Goal: Information Seeking & Learning: Learn about a topic

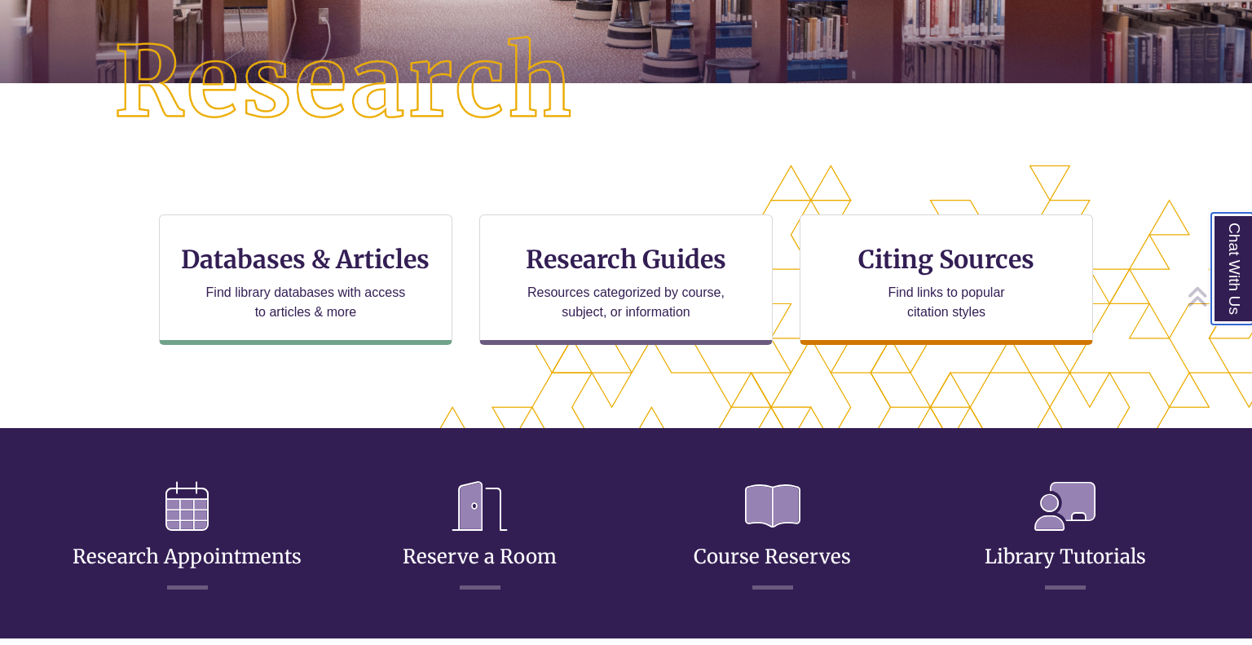
scroll to position [392, 0]
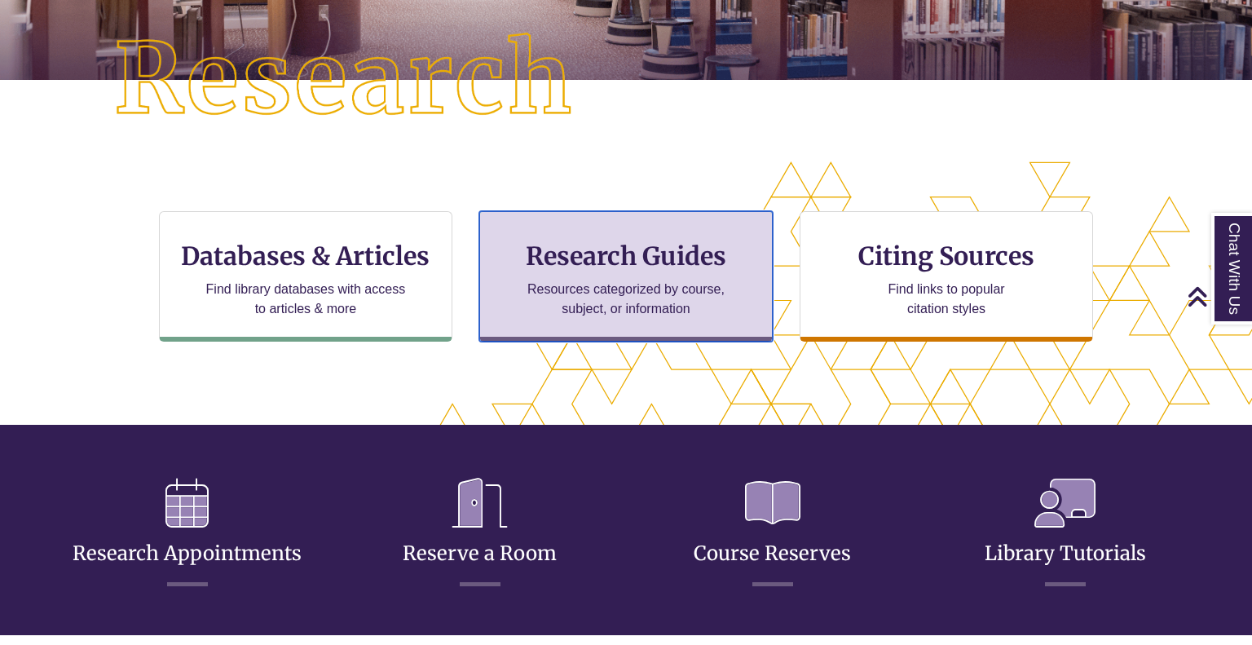
click at [569, 320] on div "Research Guides Resources categorized by course, subject, or information" at bounding box center [626, 276] width 294 height 130
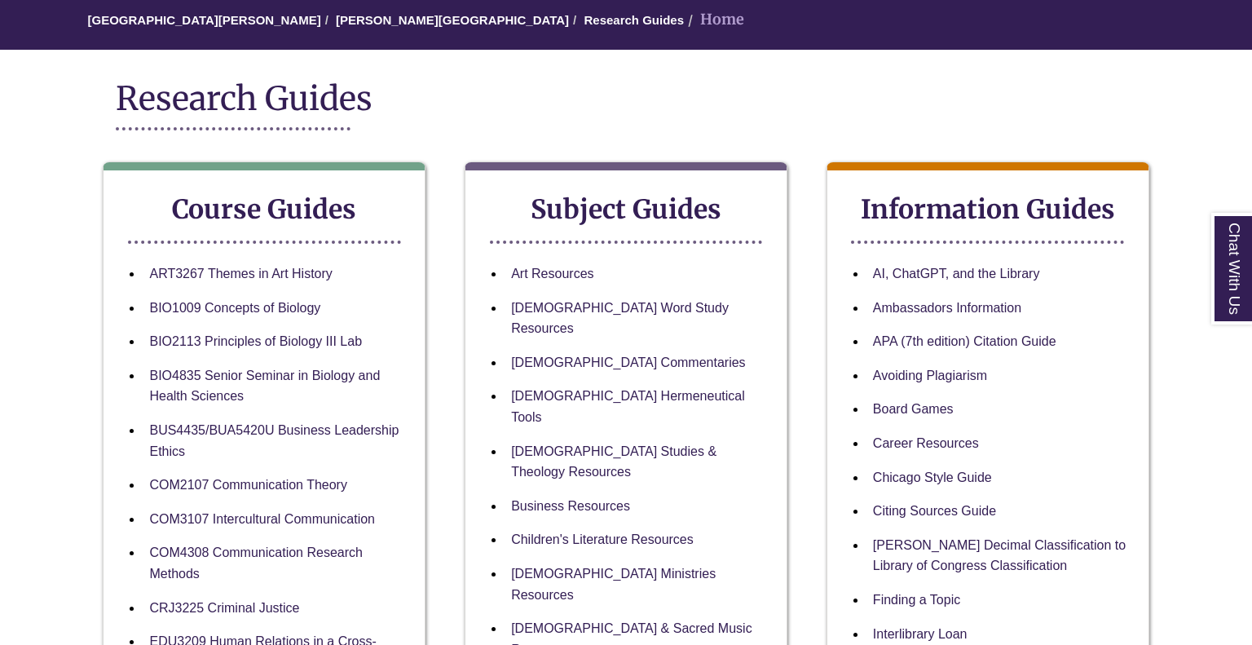
scroll to position [165, 0]
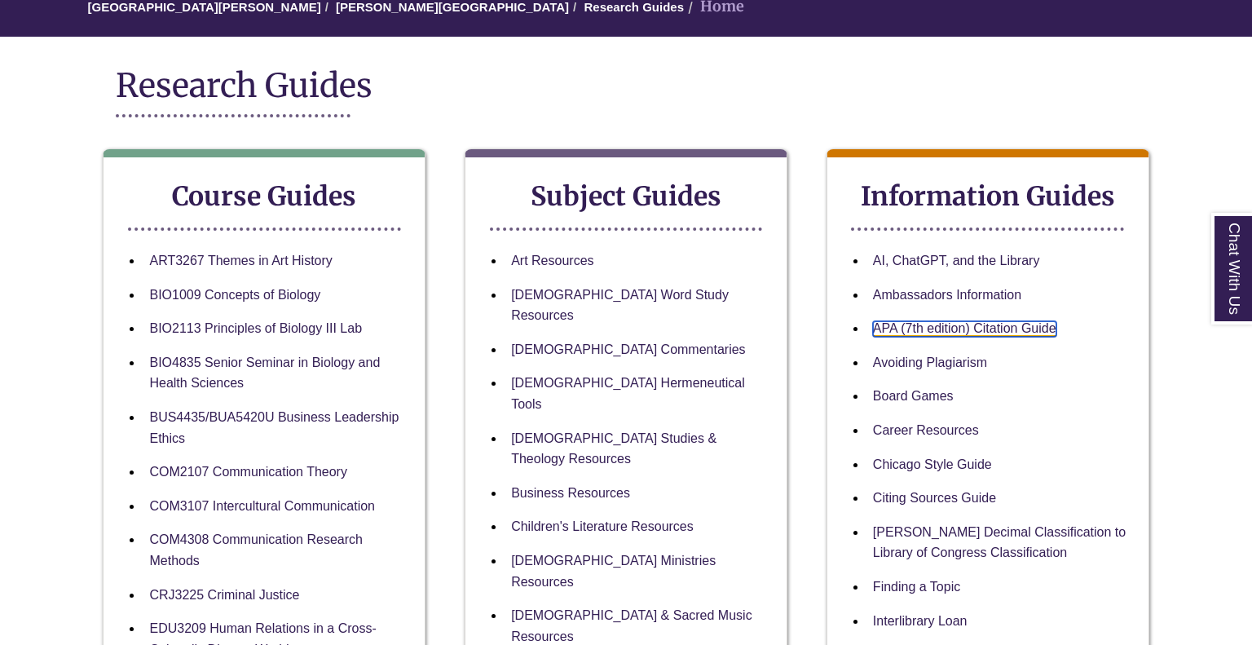
click at [965, 333] on link "APA (7th edition) Citation Guide" at bounding box center [964, 328] width 183 height 15
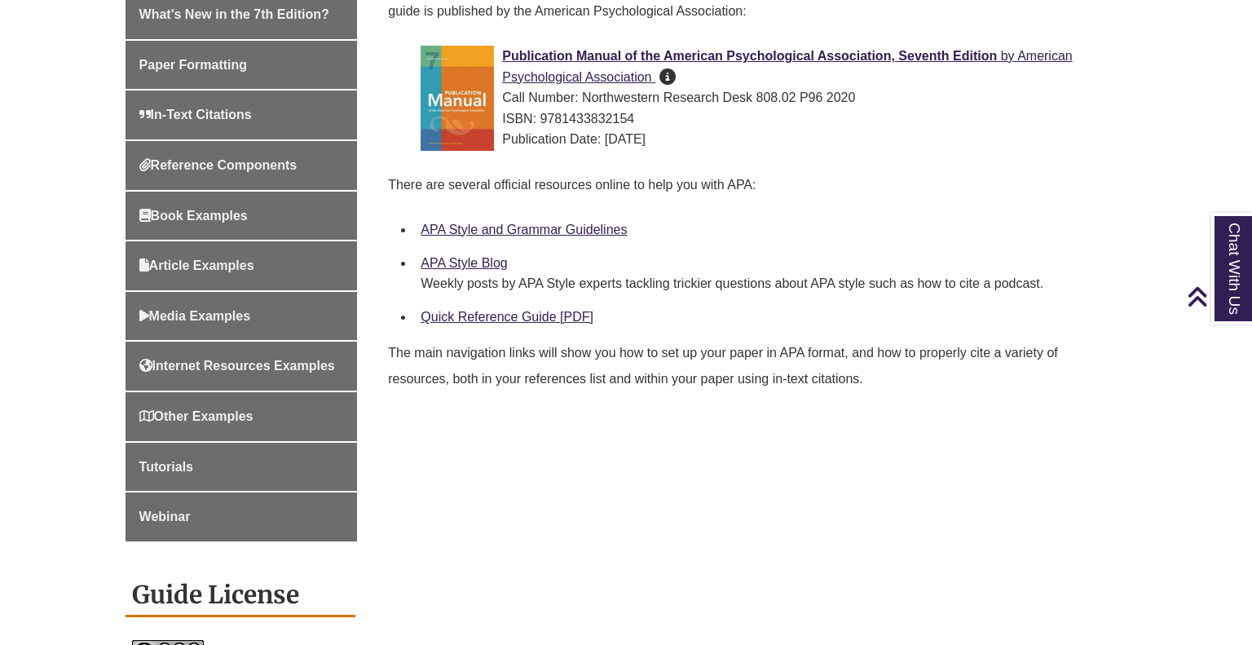
scroll to position [557, 0]
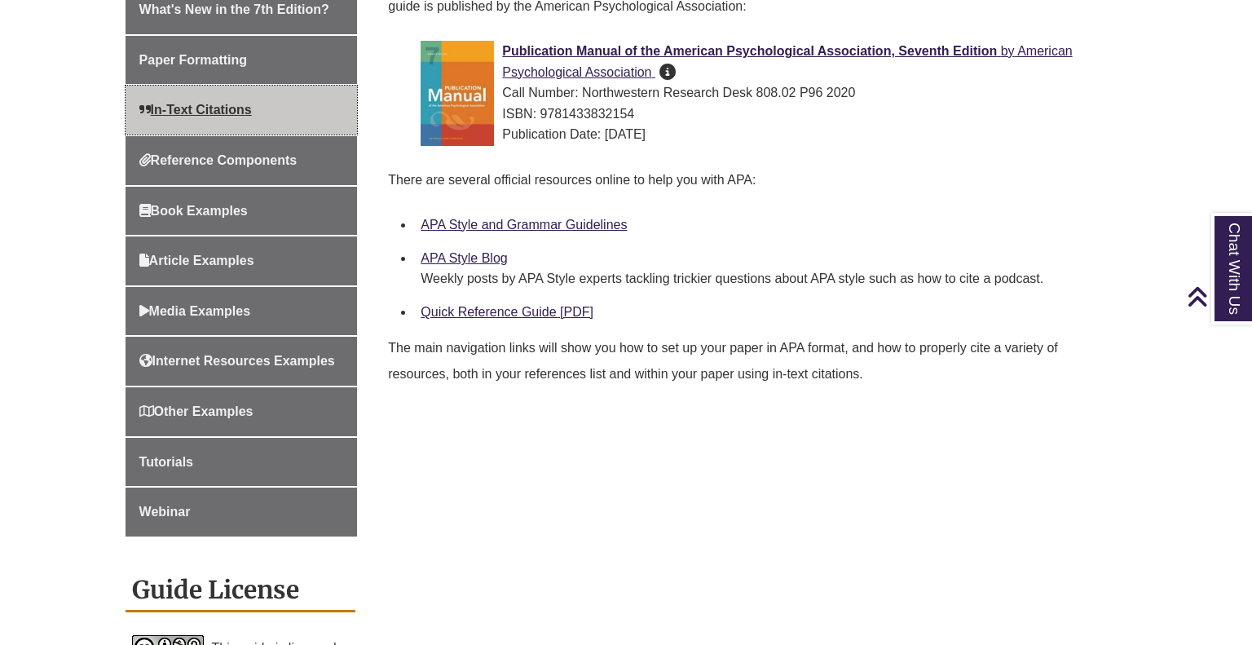
click at [192, 110] on span "In-Text Citations" at bounding box center [195, 110] width 113 height 14
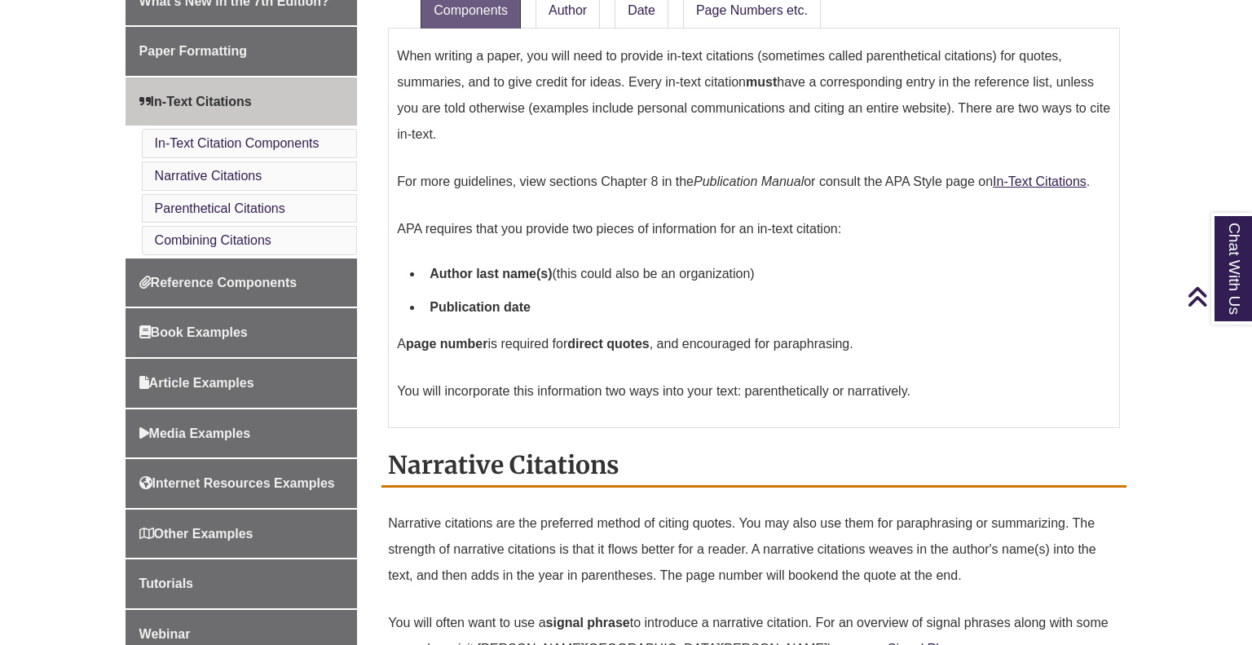
scroll to position [539, 0]
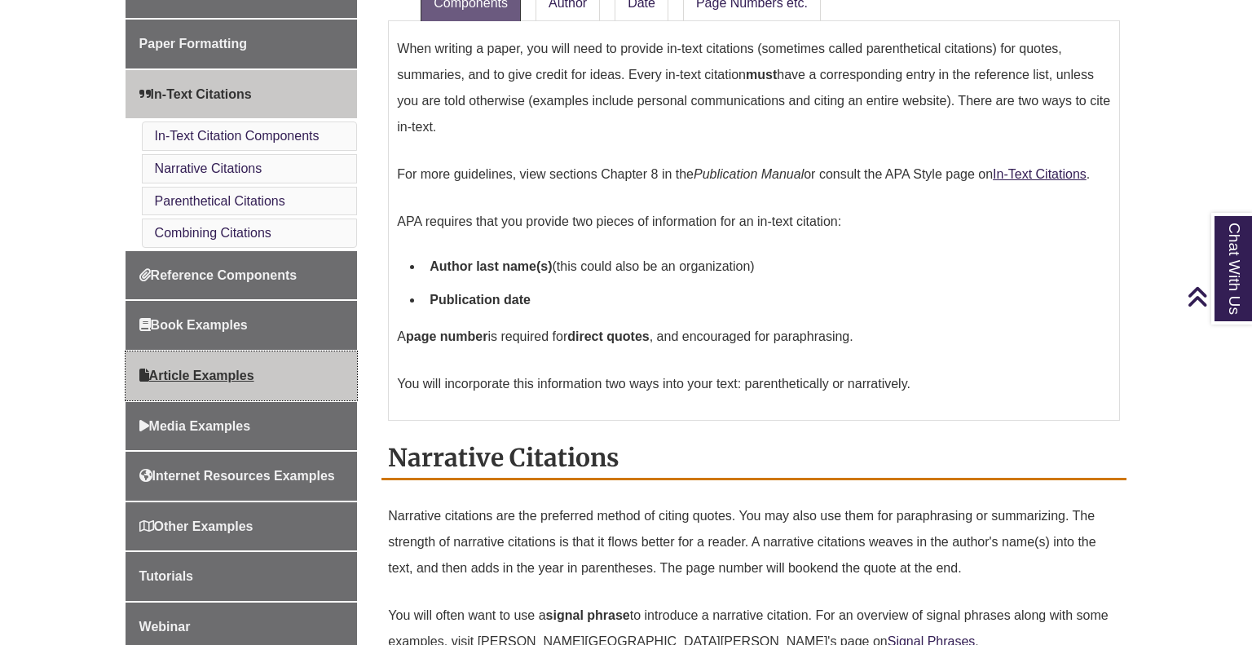
click at [246, 351] on link "Article Examples" at bounding box center [242, 375] width 232 height 49
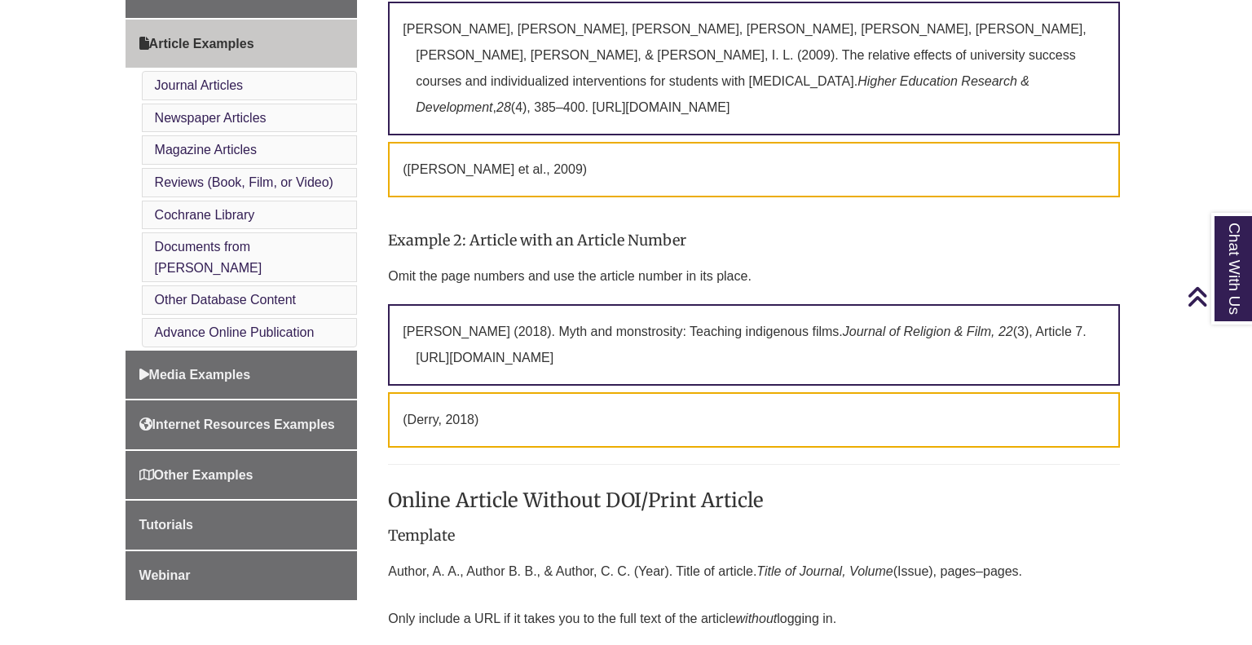
scroll to position [743, 0]
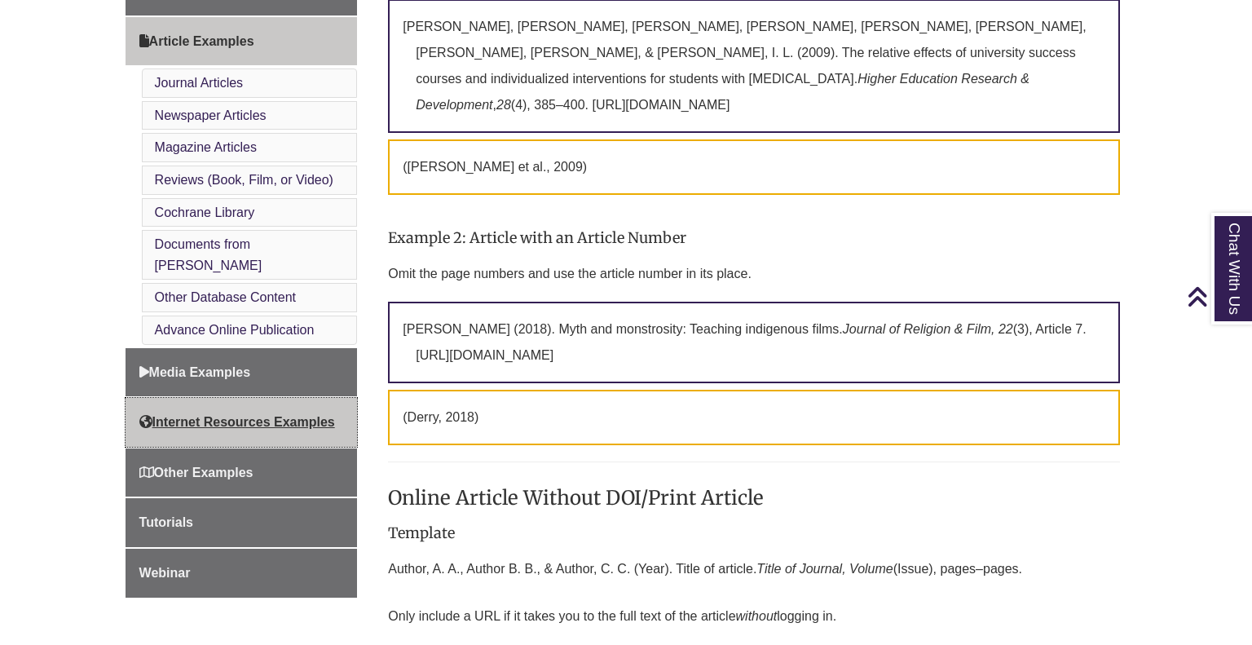
click at [234, 415] on span "Internet Resources Examples" at bounding box center [237, 422] width 196 height 14
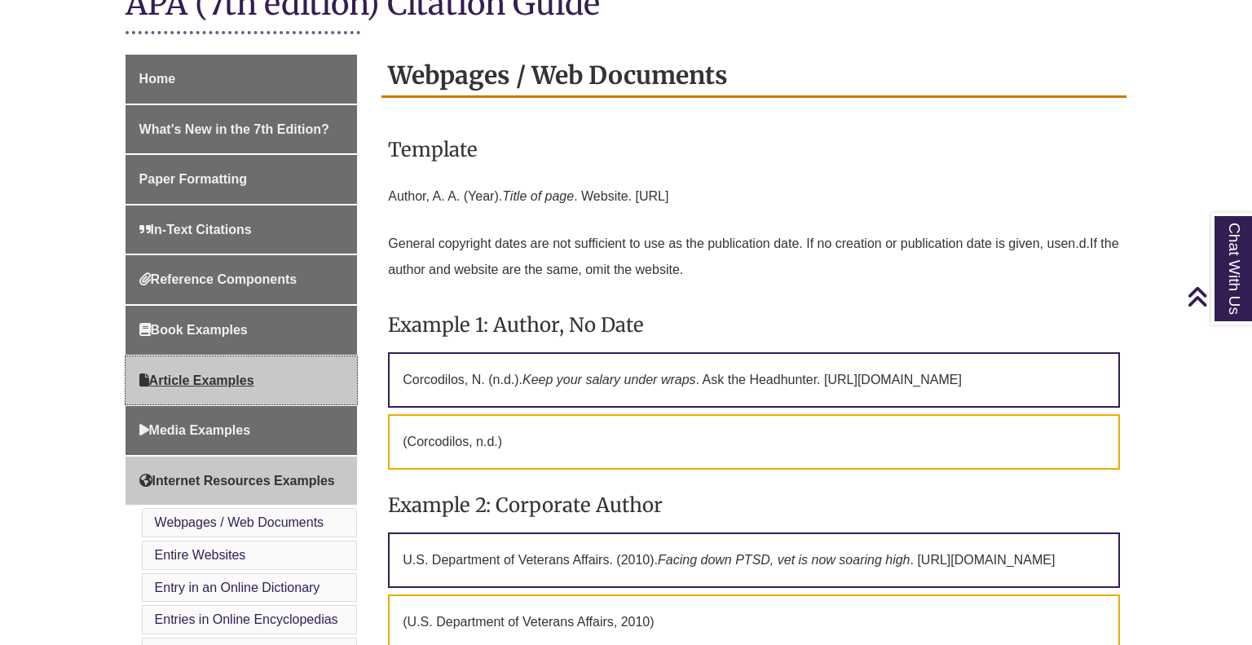
scroll to position [403, 0]
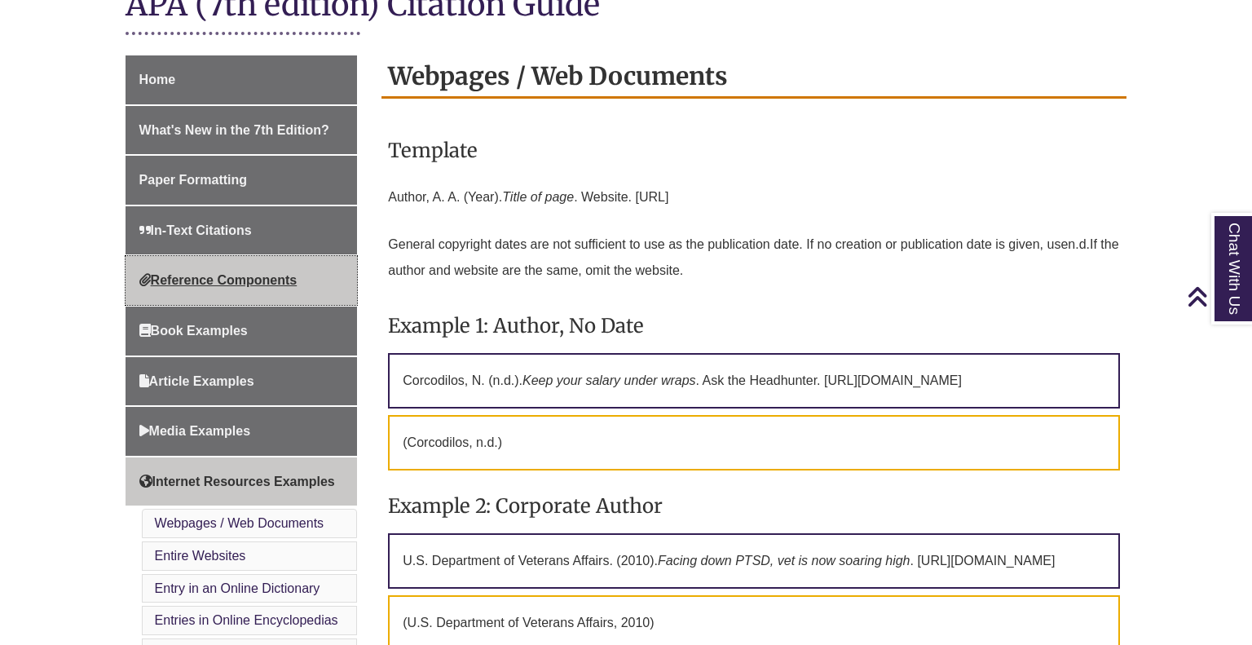
click at [213, 290] on link "Reference Components" at bounding box center [242, 280] width 232 height 49
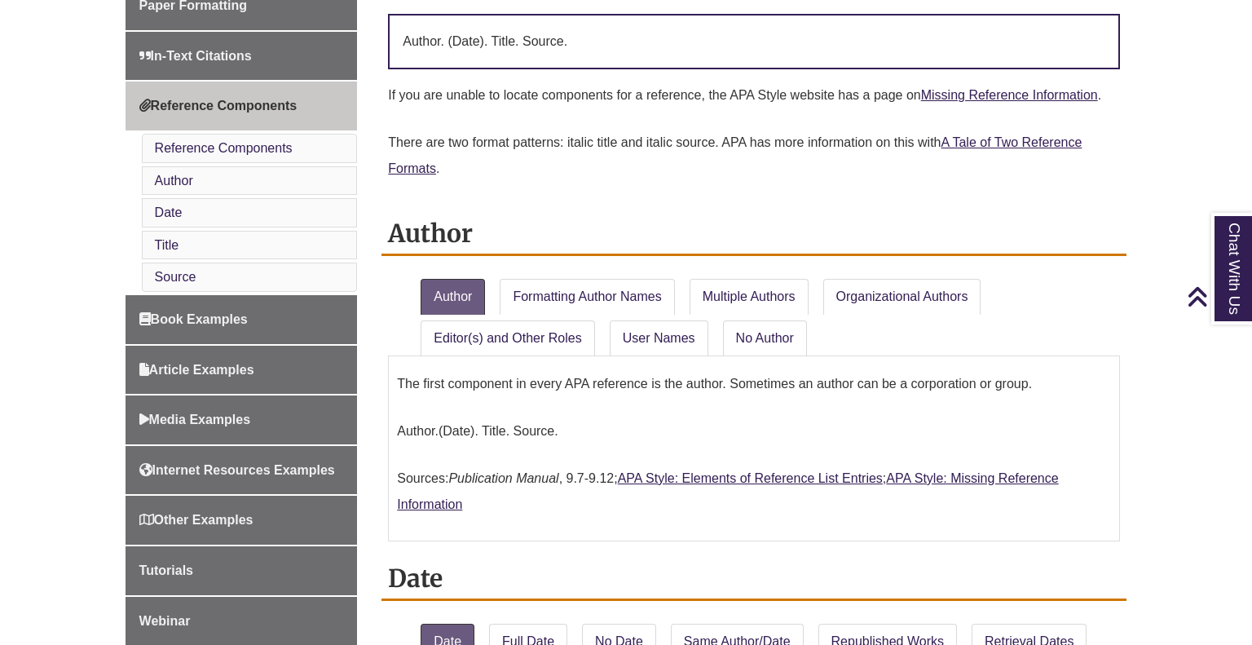
scroll to position [611, 0]
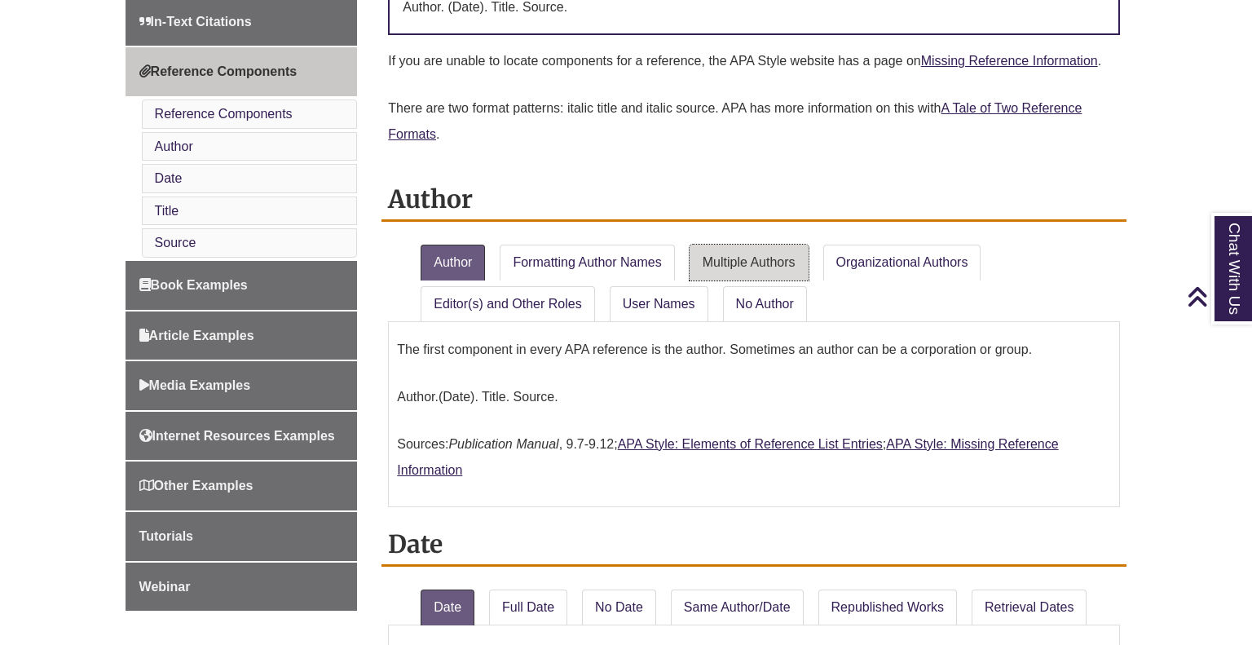
click at [762, 247] on link "Multiple Authors" at bounding box center [749, 263] width 119 height 36
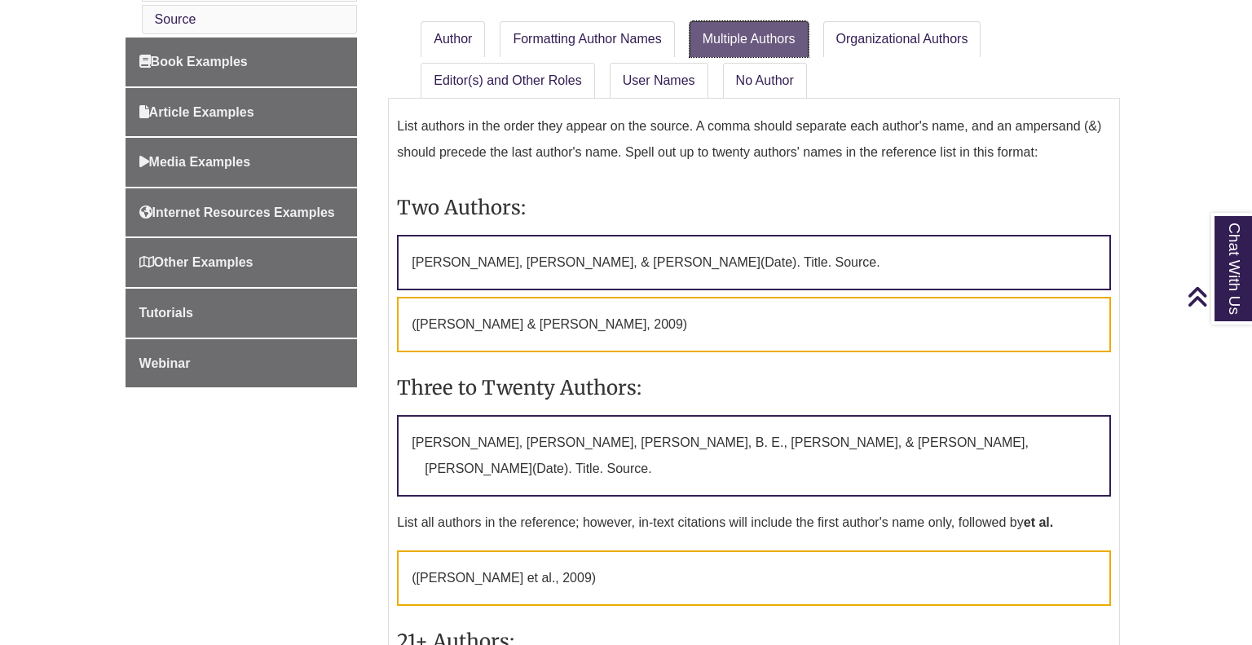
scroll to position [854, 0]
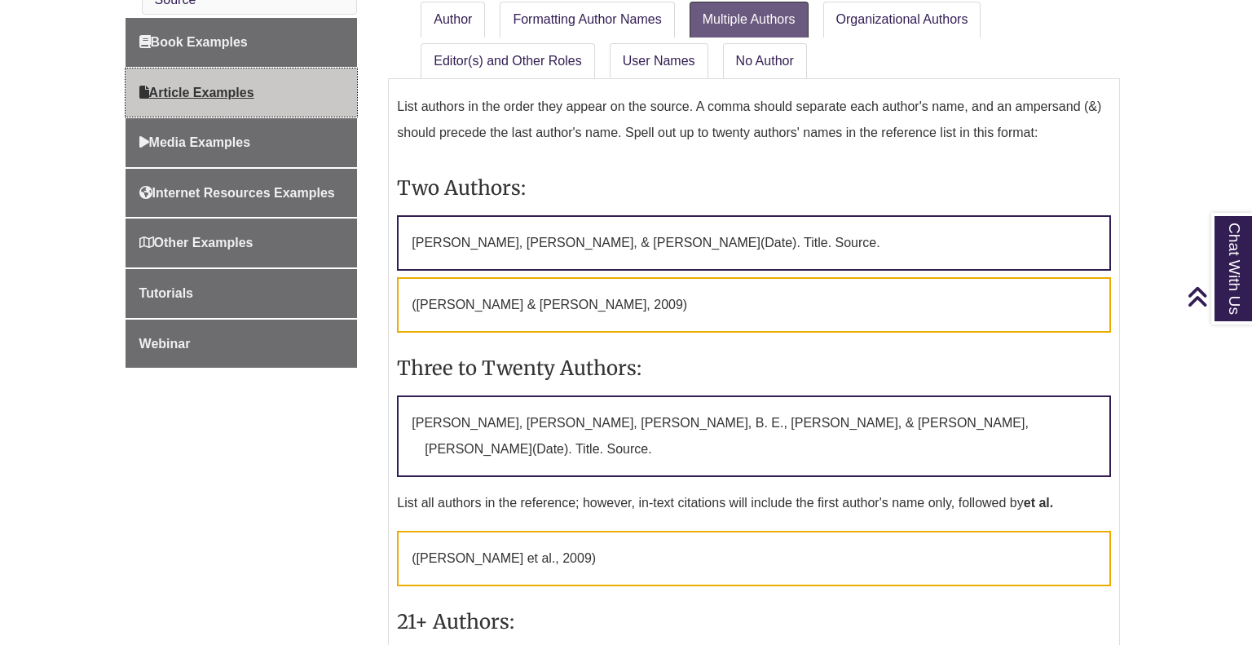
click at [215, 93] on span "Article Examples" at bounding box center [196, 93] width 115 height 14
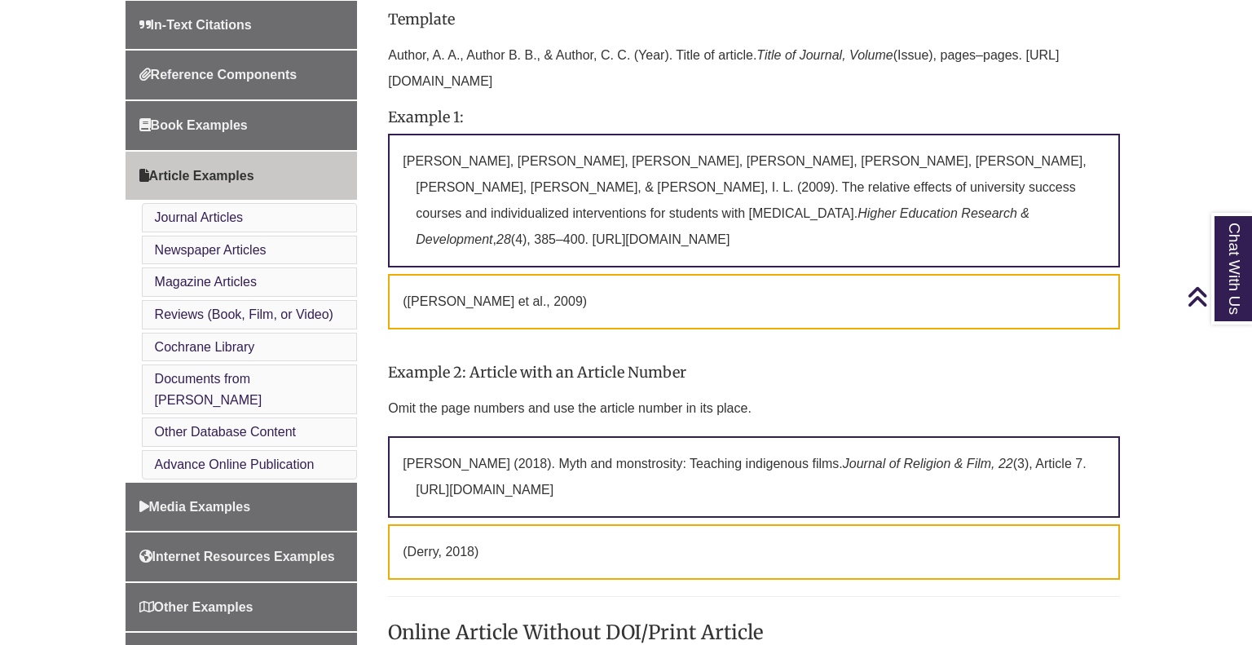
scroll to position [620, 0]
